Goal: Find specific page/section: Find specific page/section

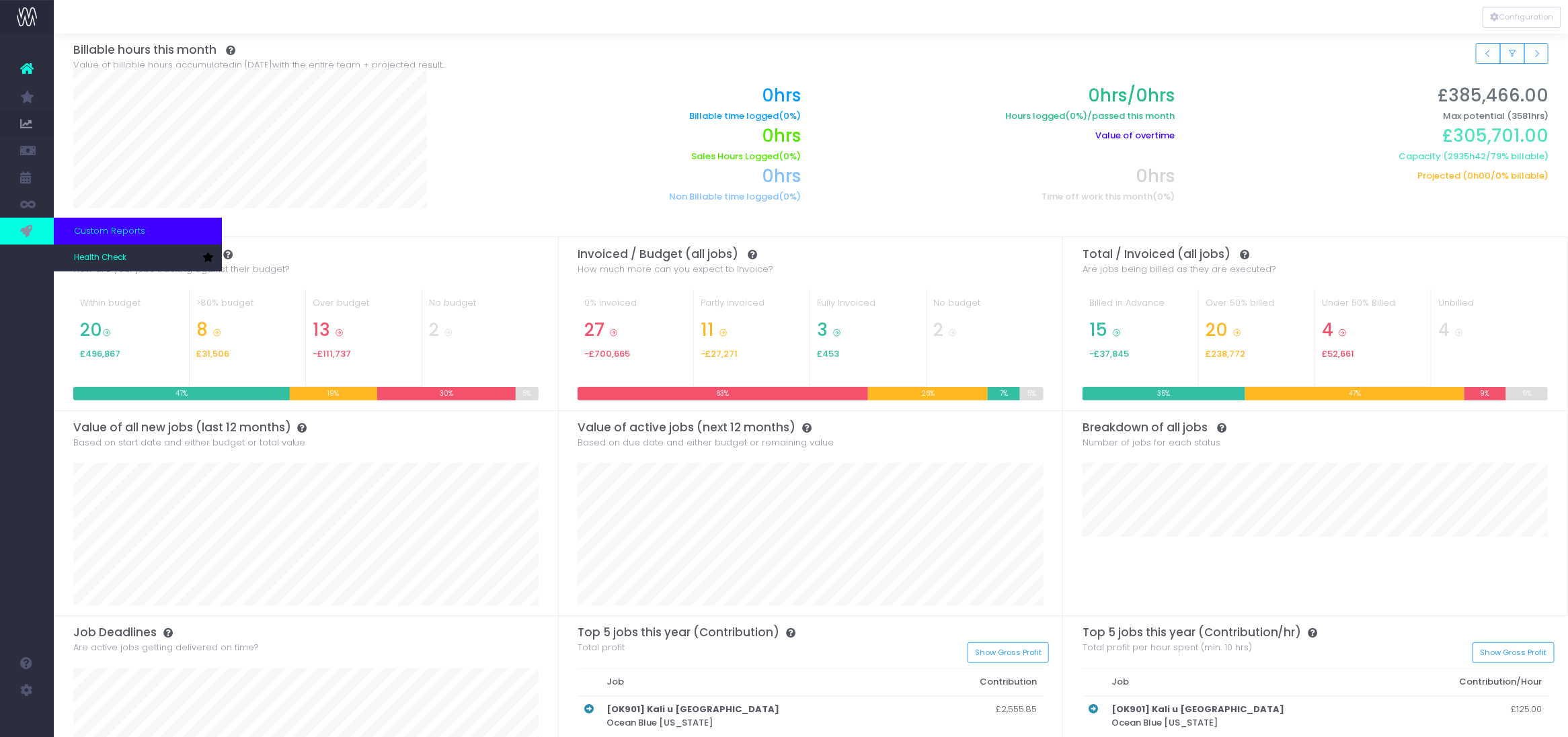
click at [28, 225] on icon at bounding box center [26, 231] width 13 height 15
click at [95, 260] on span "Health Check" at bounding box center [100, 258] width 53 height 12
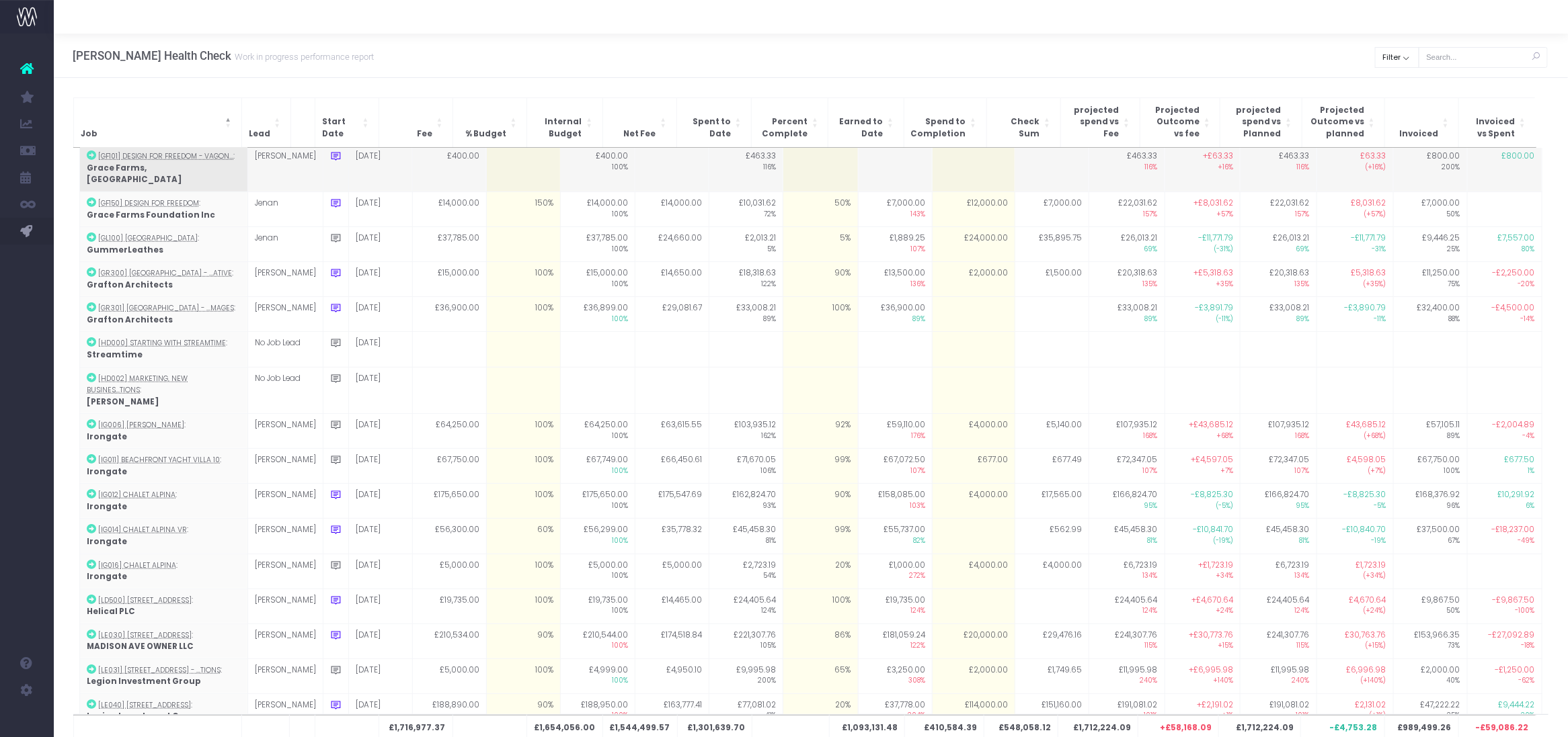
scroll to position [950, 0]
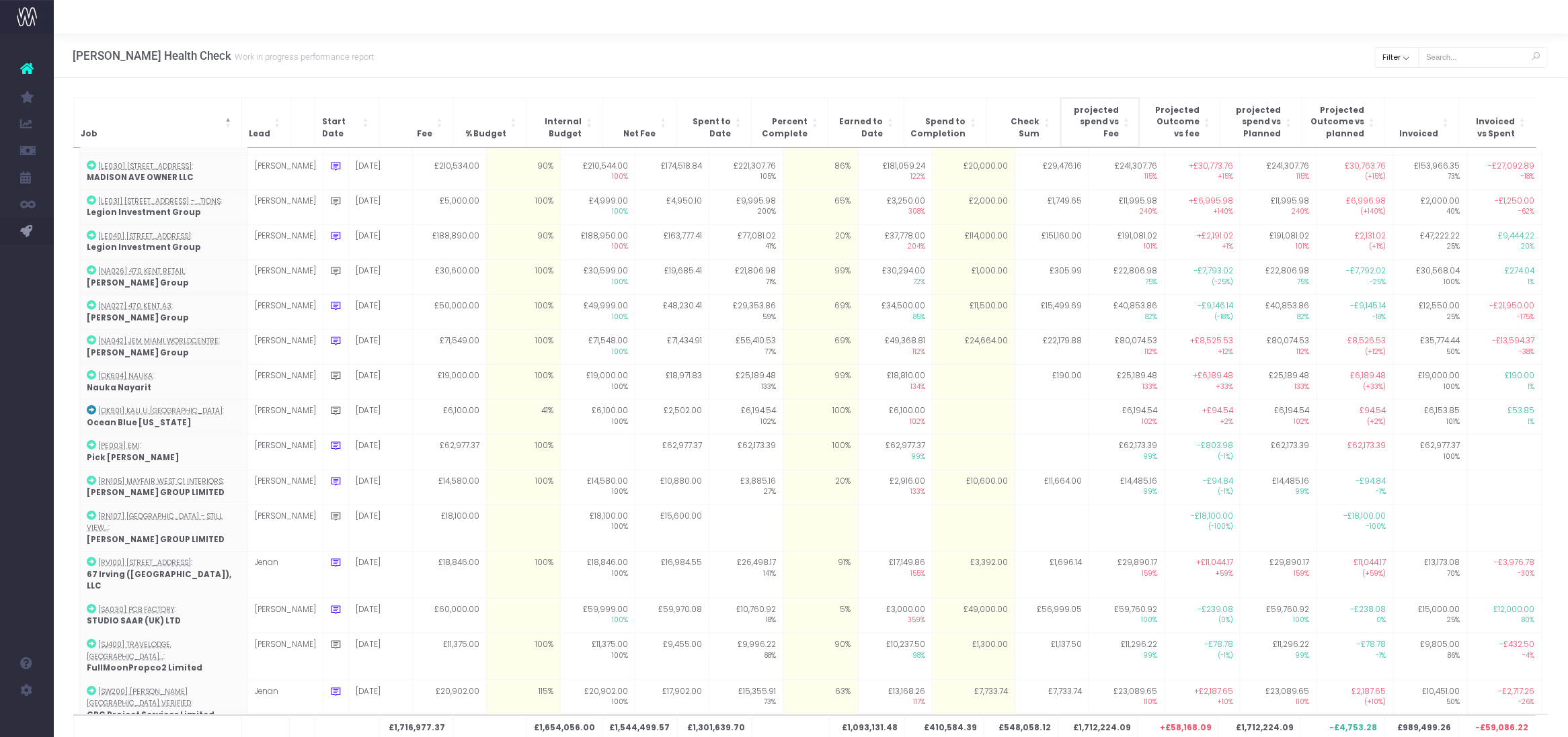
click at [1110, 136] on span "projected spend vs Fee" at bounding box center [1094, 123] width 52 height 36
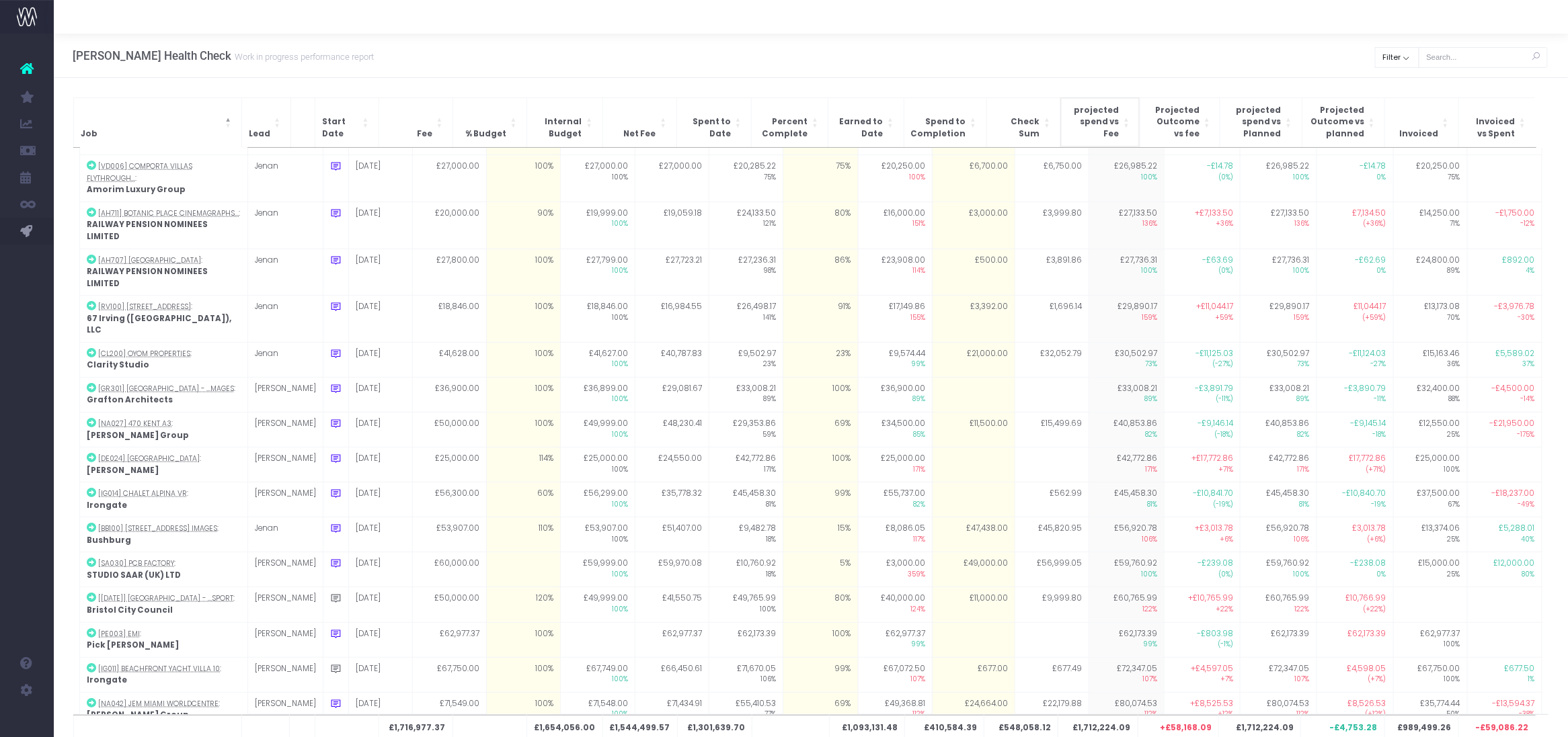
scroll to position [0, 0]
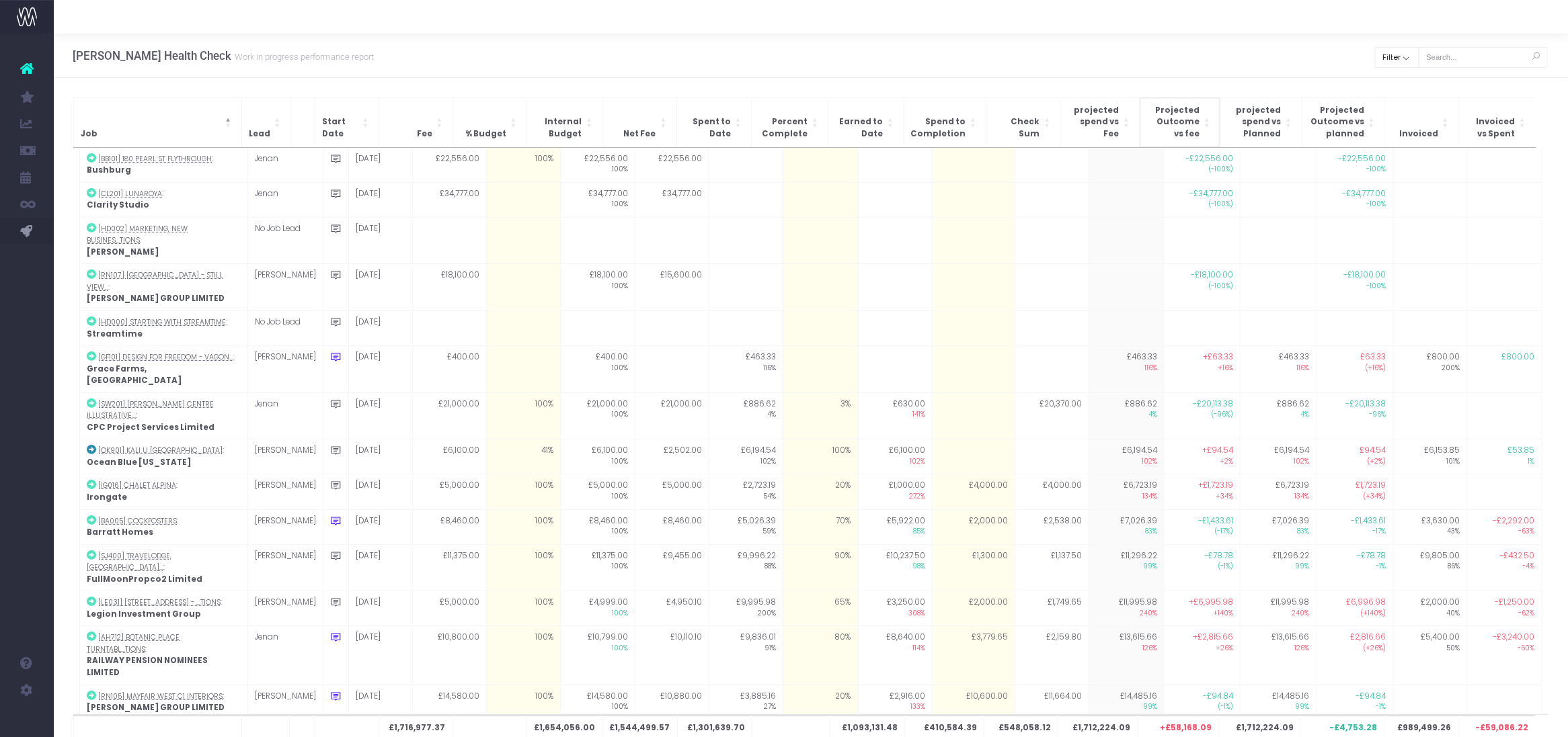
click at [1200, 112] on th "Projected Outcome vs fee" at bounding box center [1179, 123] width 81 height 50
